Goal: Find specific page/section: Find specific page/section

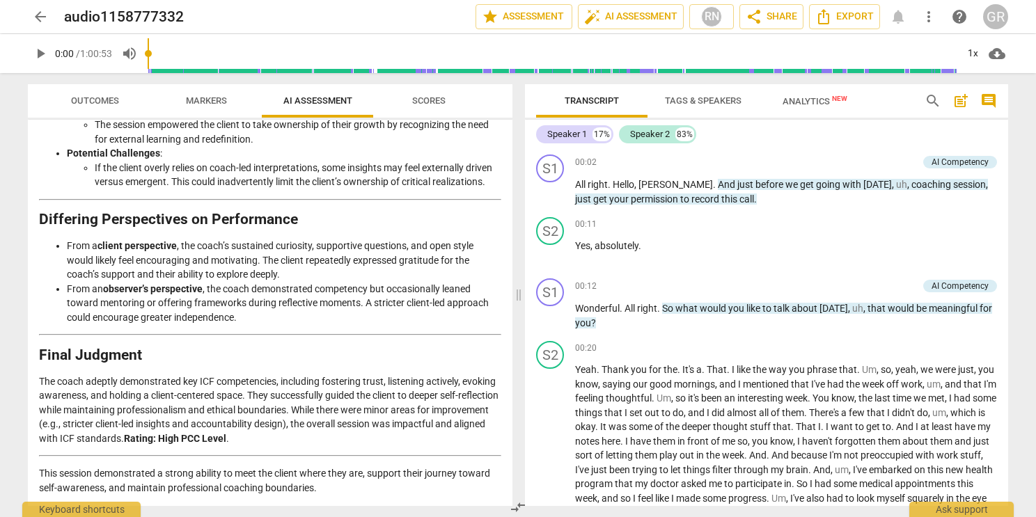
scroll to position [2178, 0]
click at [433, 112] on button "Scores" at bounding box center [428, 100] width 111 height 33
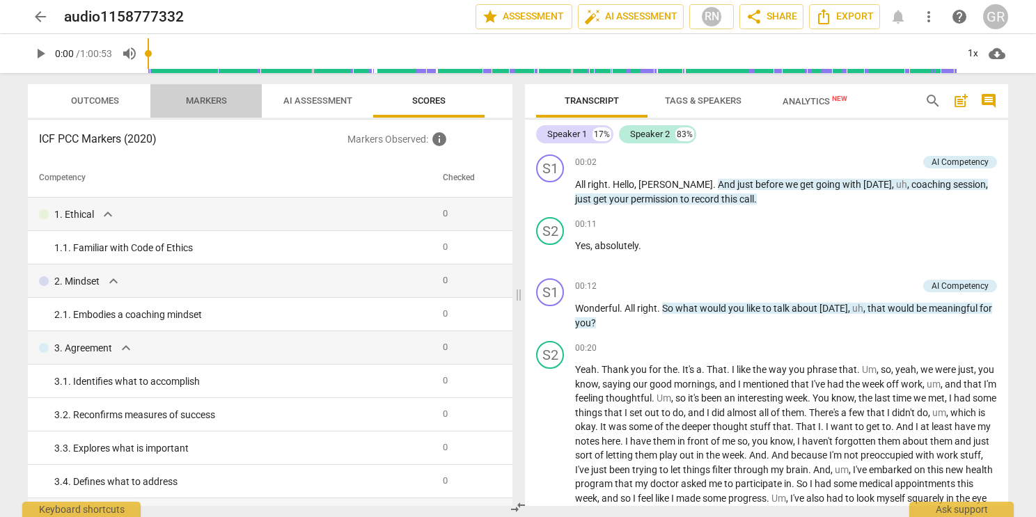
click at [217, 102] on span "Markers" at bounding box center [206, 100] width 41 height 10
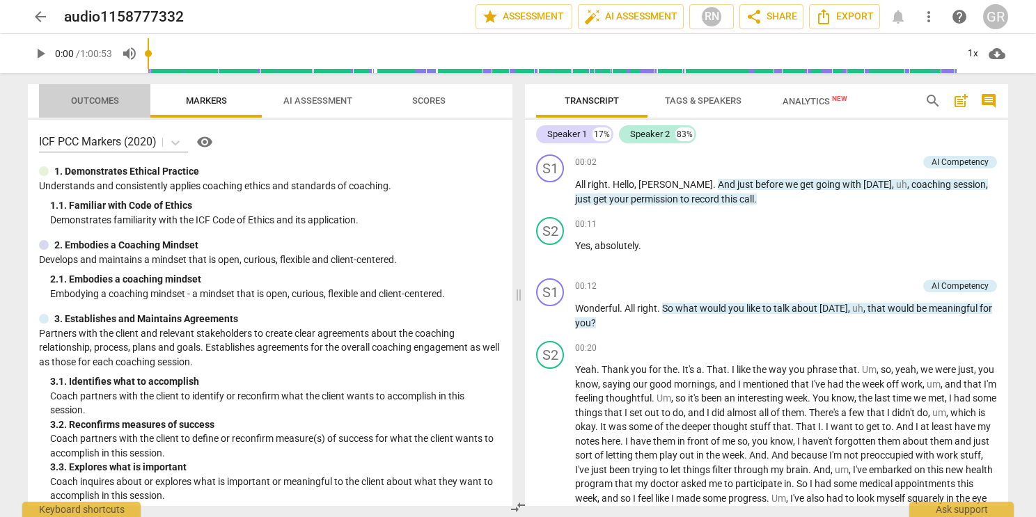
click at [100, 102] on span "Outcomes" at bounding box center [95, 100] width 48 height 10
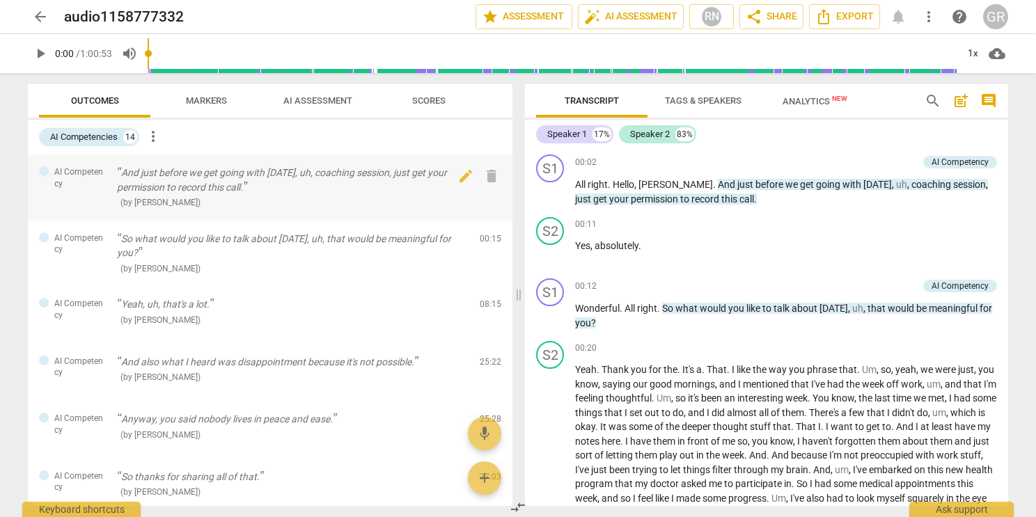
click at [162, 185] on p "And just before we get going with [DATE], uh, coaching session, just get your p…" at bounding box center [293, 180] width 352 height 29
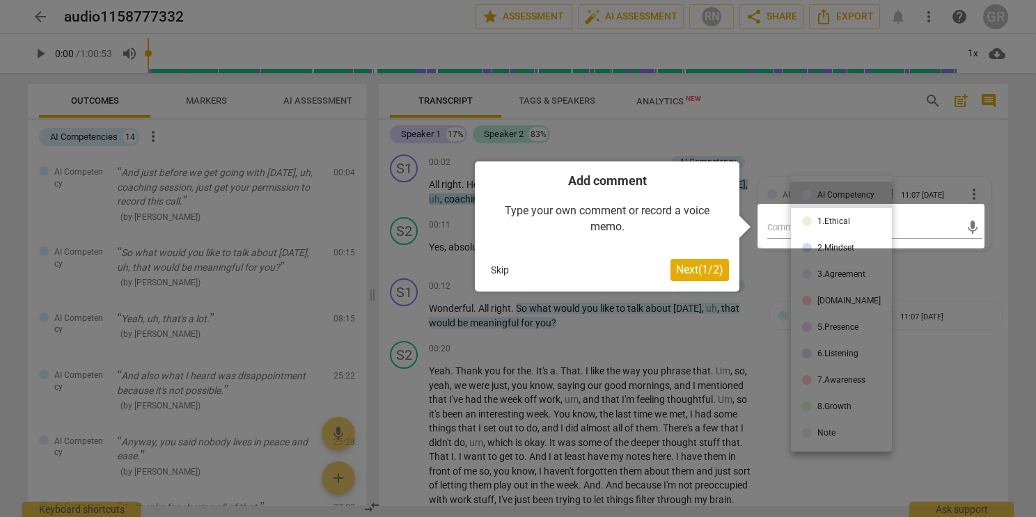
click at [496, 272] on button "Skip" at bounding box center [499, 270] width 29 height 21
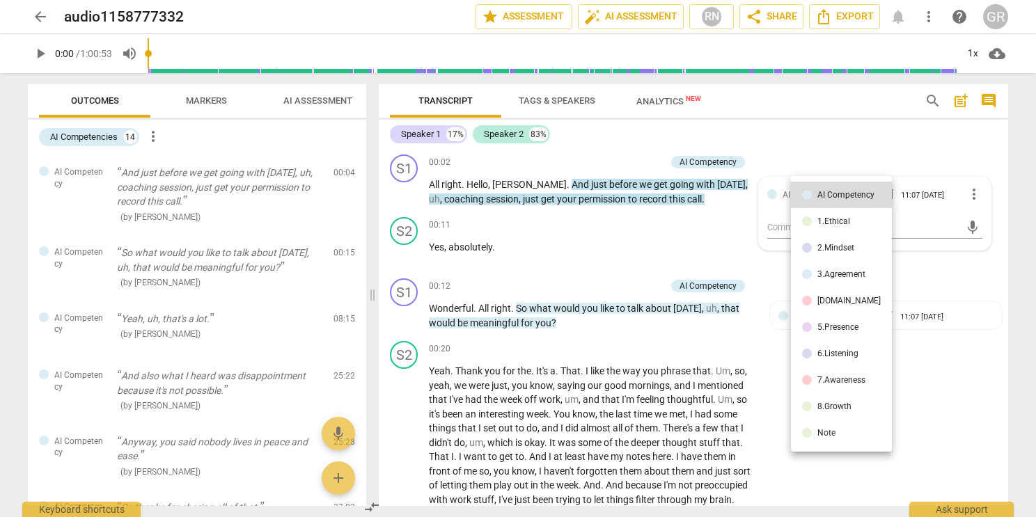
click at [161, 317] on div at bounding box center [518, 258] width 1036 height 517
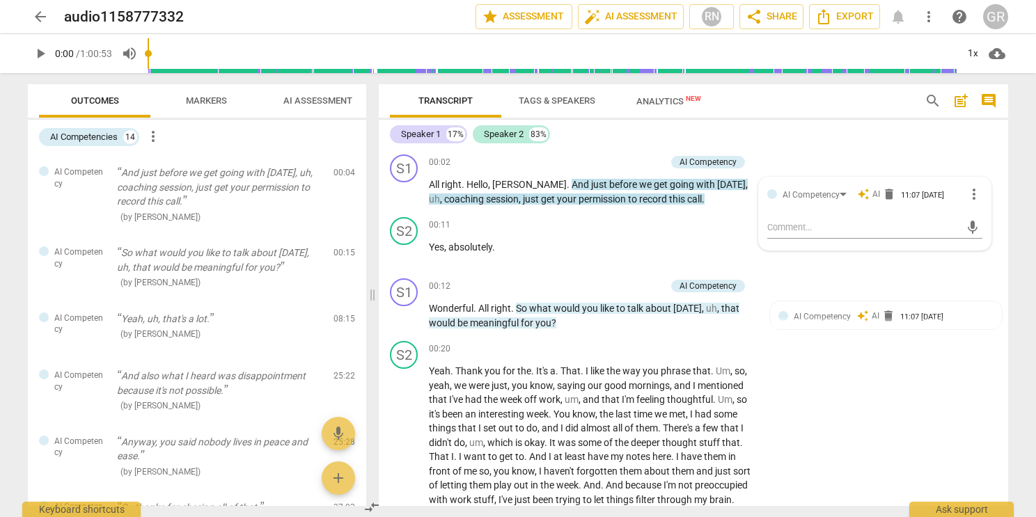
click at [161, 317] on p "Yeah, uh, that's a lot." at bounding box center [219, 319] width 205 height 15
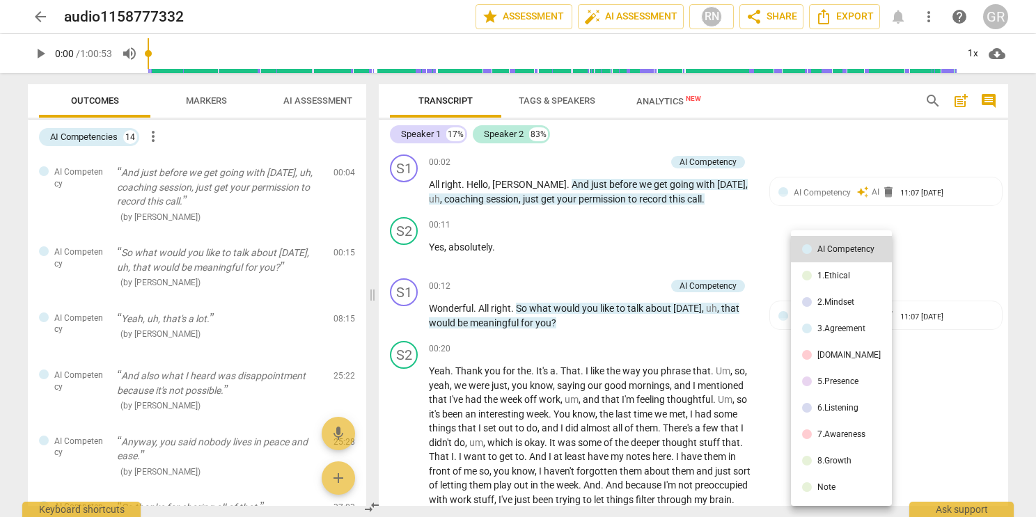
scroll to position [1665, 0]
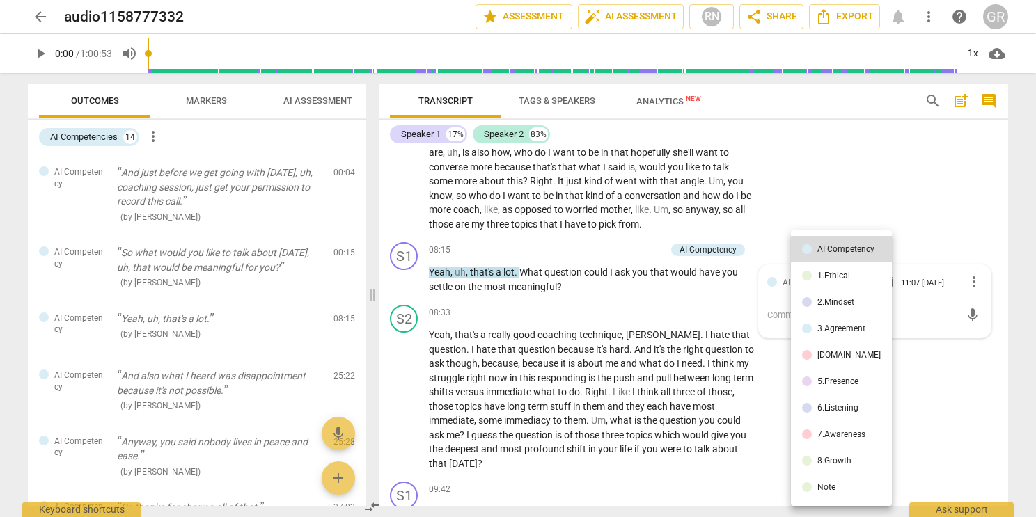
drag, startPoint x: 362, startPoint y: 268, endPoint x: 363, endPoint y: 313, distance: 45.3
click at [363, 313] on div at bounding box center [518, 258] width 1036 height 517
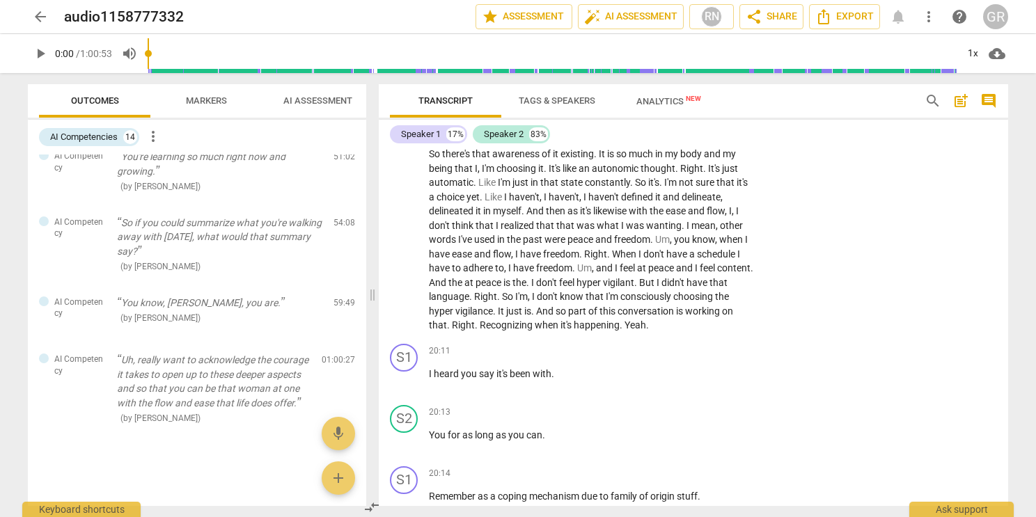
scroll to position [3728, 0]
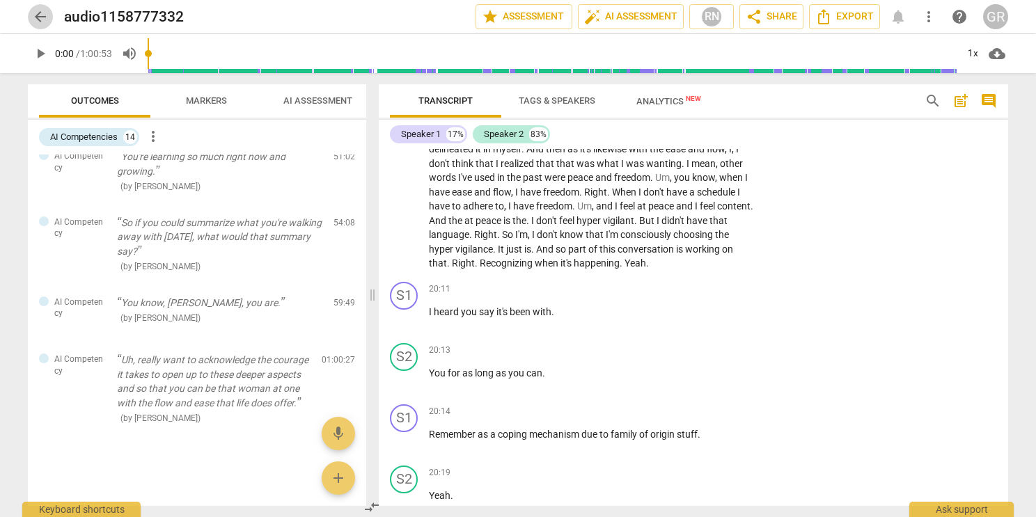
click at [43, 10] on span "arrow_back" at bounding box center [40, 16] width 17 height 17
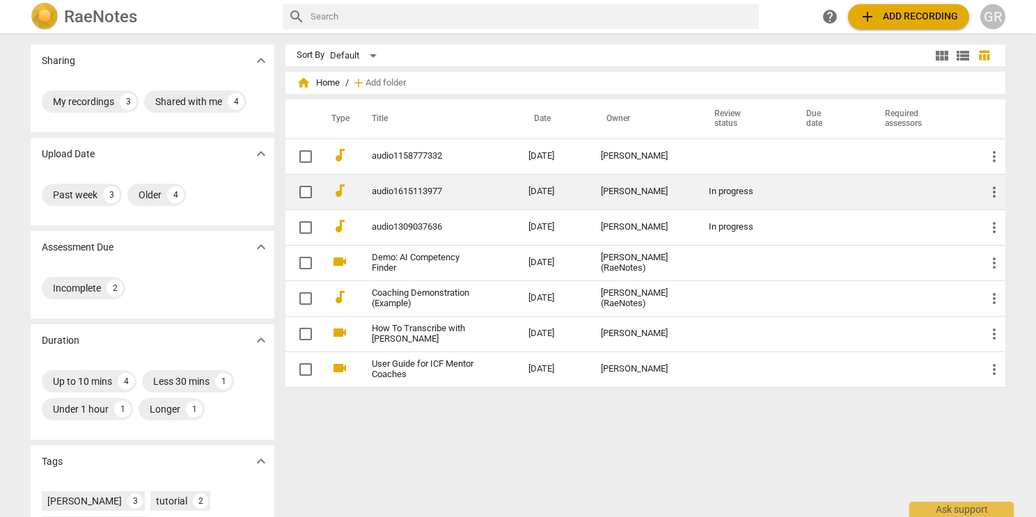
click at [422, 191] on link "audio1615113977" at bounding box center [425, 192] width 107 height 10
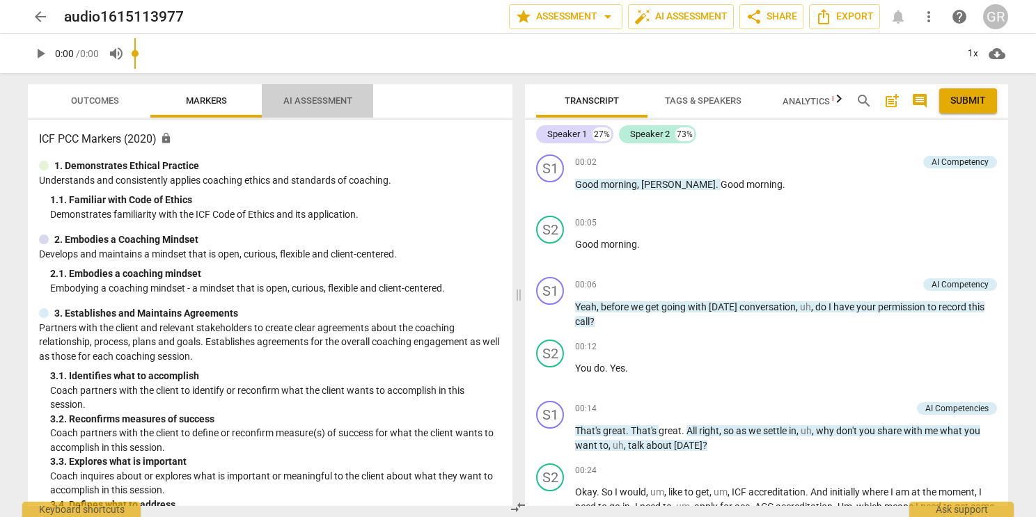
click at [330, 102] on span "AI Assessment" at bounding box center [317, 100] width 69 height 10
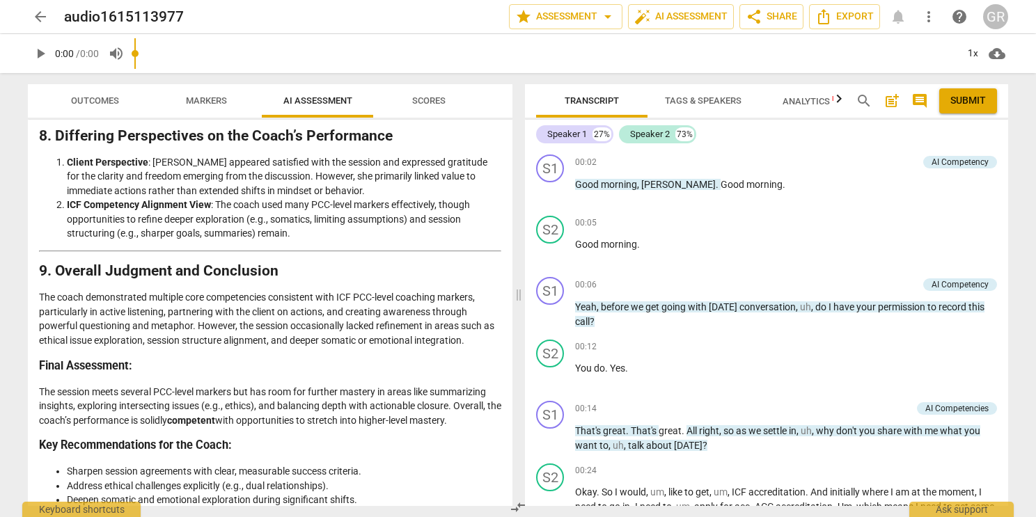
scroll to position [2366, 0]
